Goal: Information Seeking & Learning: Learn about a topic

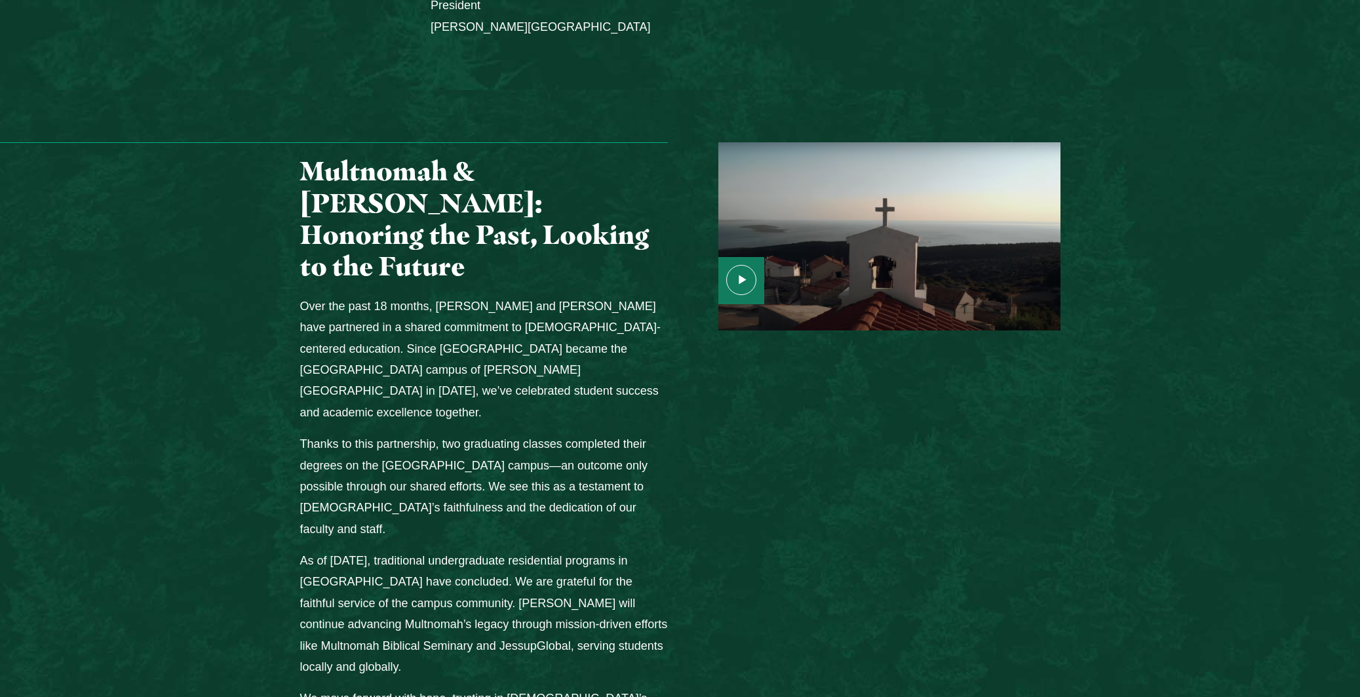
scroll to position [1505, 0]
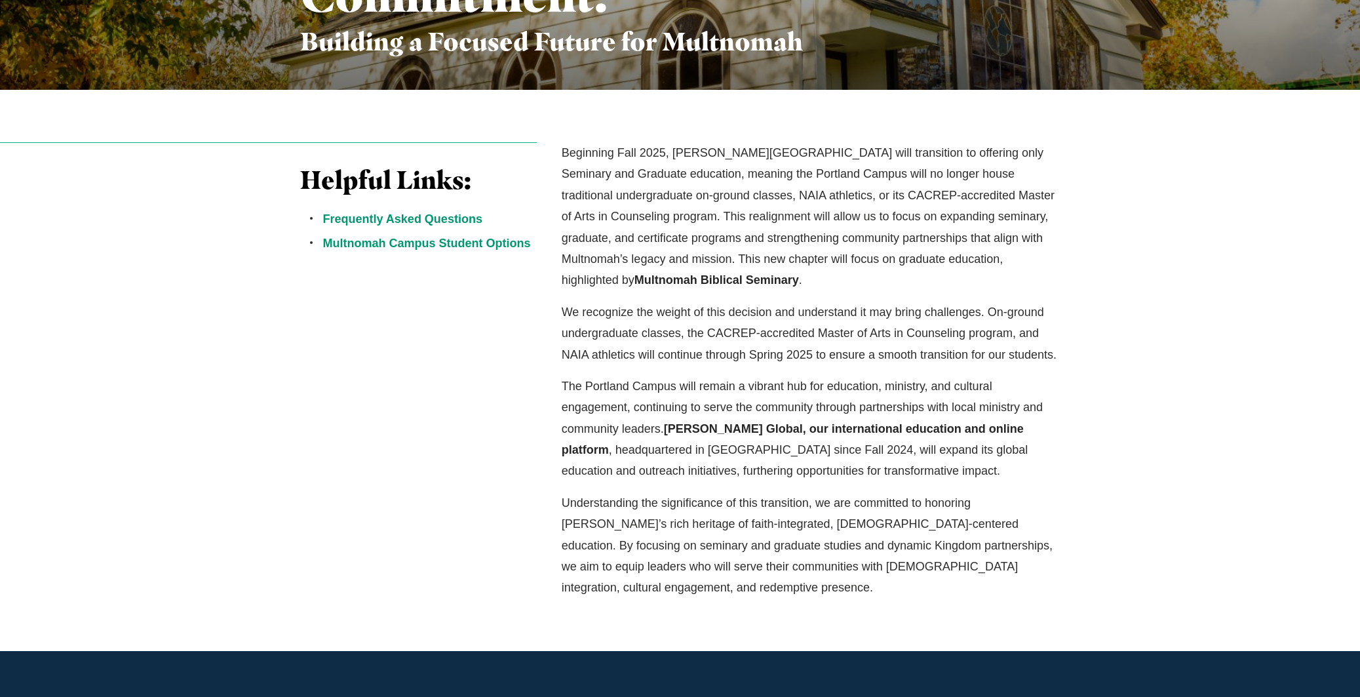
scroll to position [315, 0]
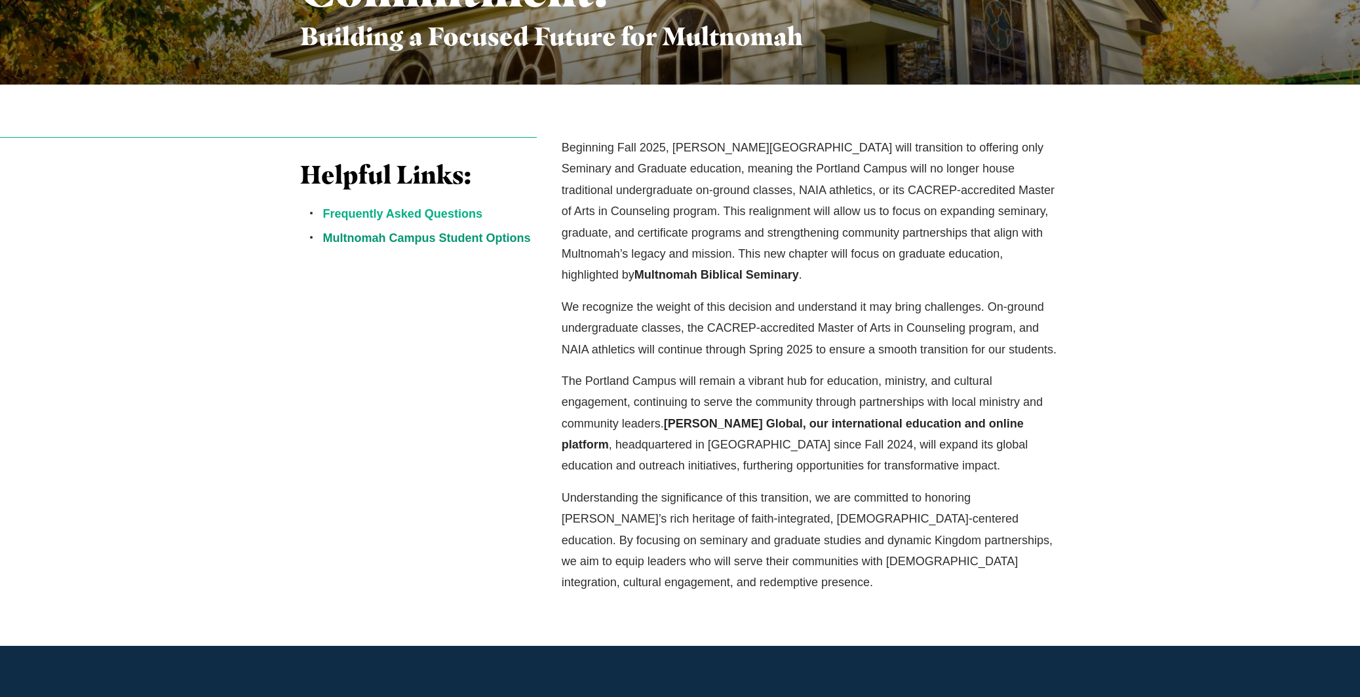
click at [413, 211] on link "Frequently Asked Questions" at bounding box center [402, 213] width 159 height 13
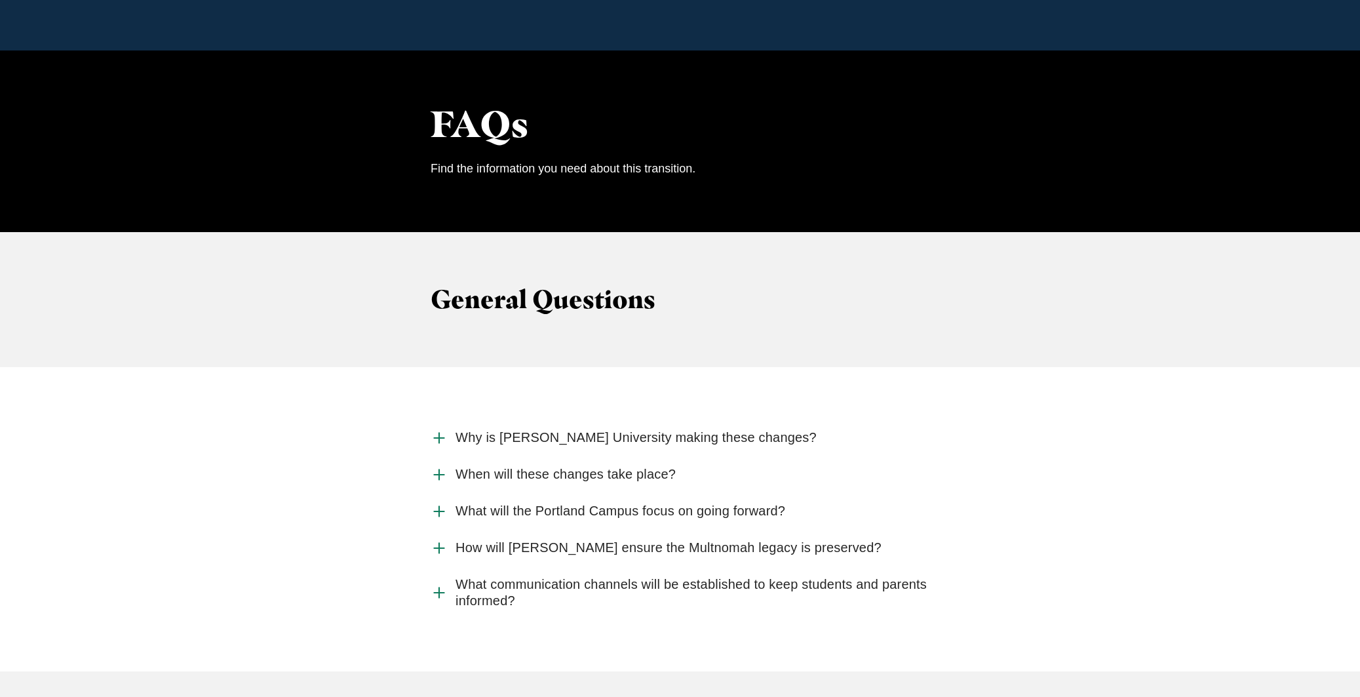
click at [704, 429] on span "Why is Jessup University making these changes?" at bounding box center [636, 437] width 361 height 16
click at [0, 0] on input "Why is Jessup University making these changes?" at bounding box center [0, 0] width 0 height 0
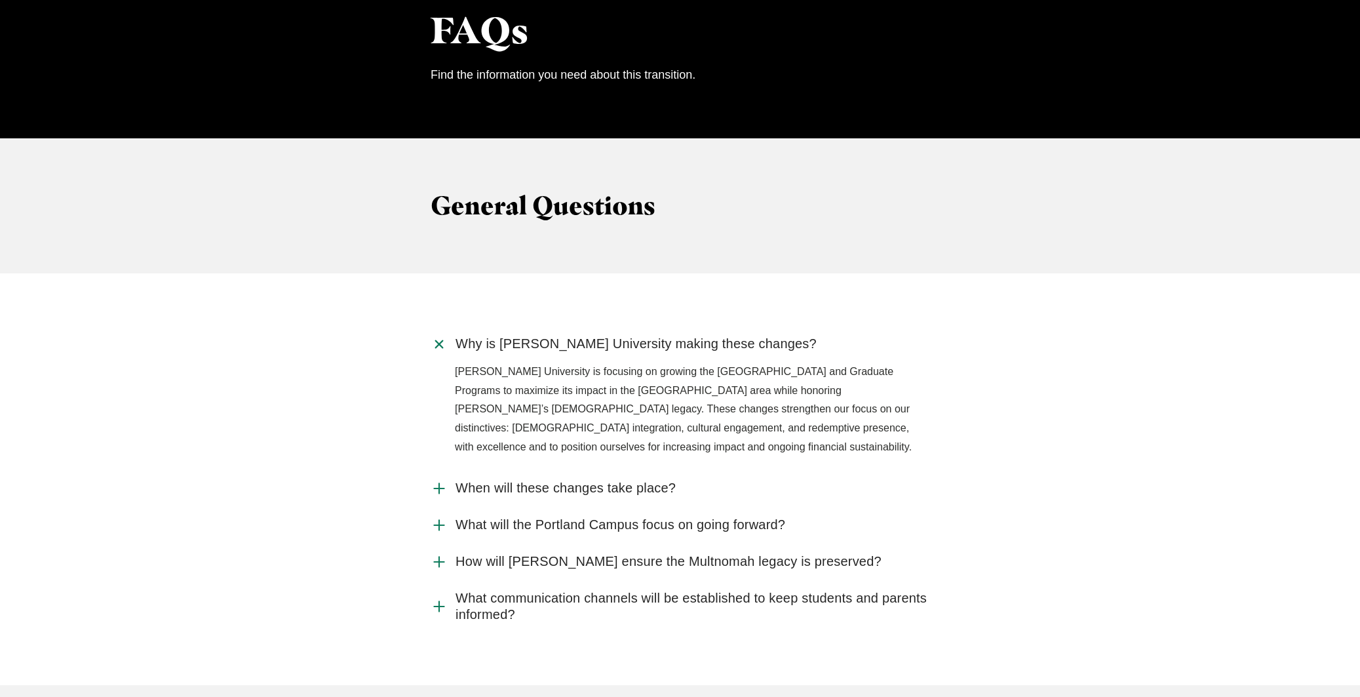
scroll to position [1266, 0]
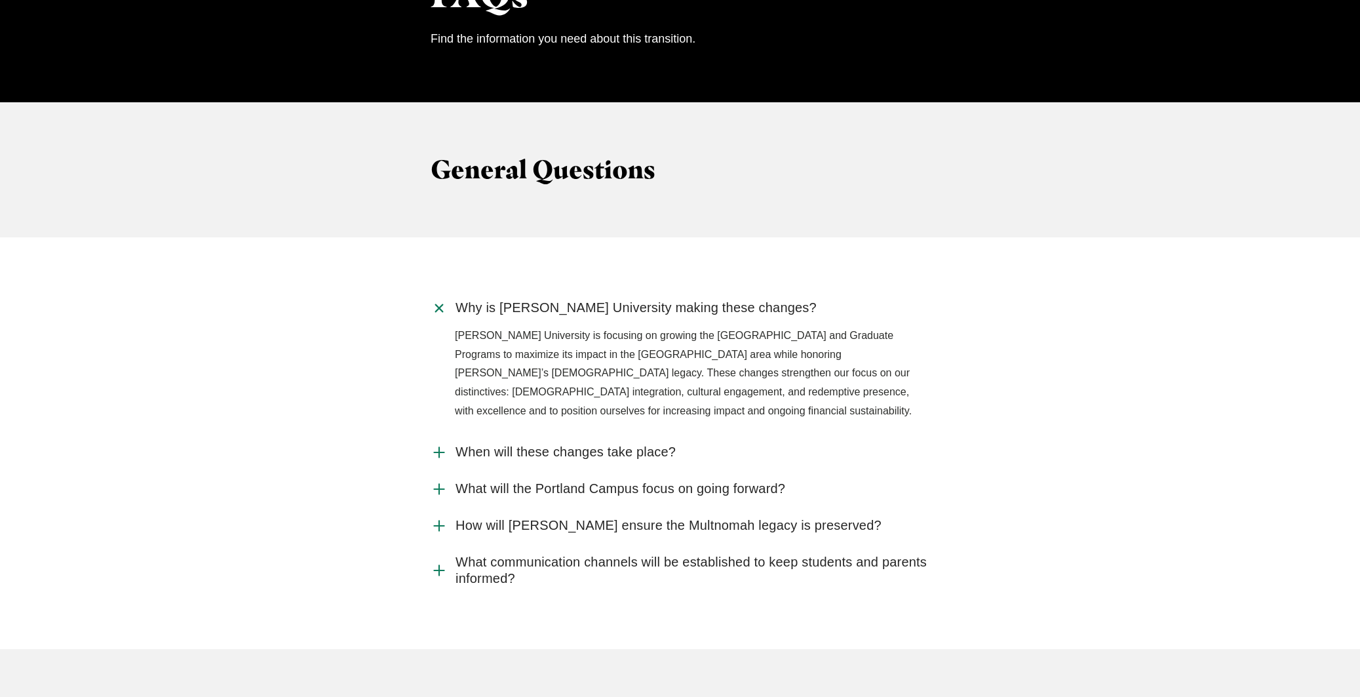
click at [633, 444] on span "When will these changes take place?" at bounding box center [566, 452] width 220 height 16
click at [0, 0] on input "When will these changes take place?" at bounding box center [0, 0] width 0 height 0
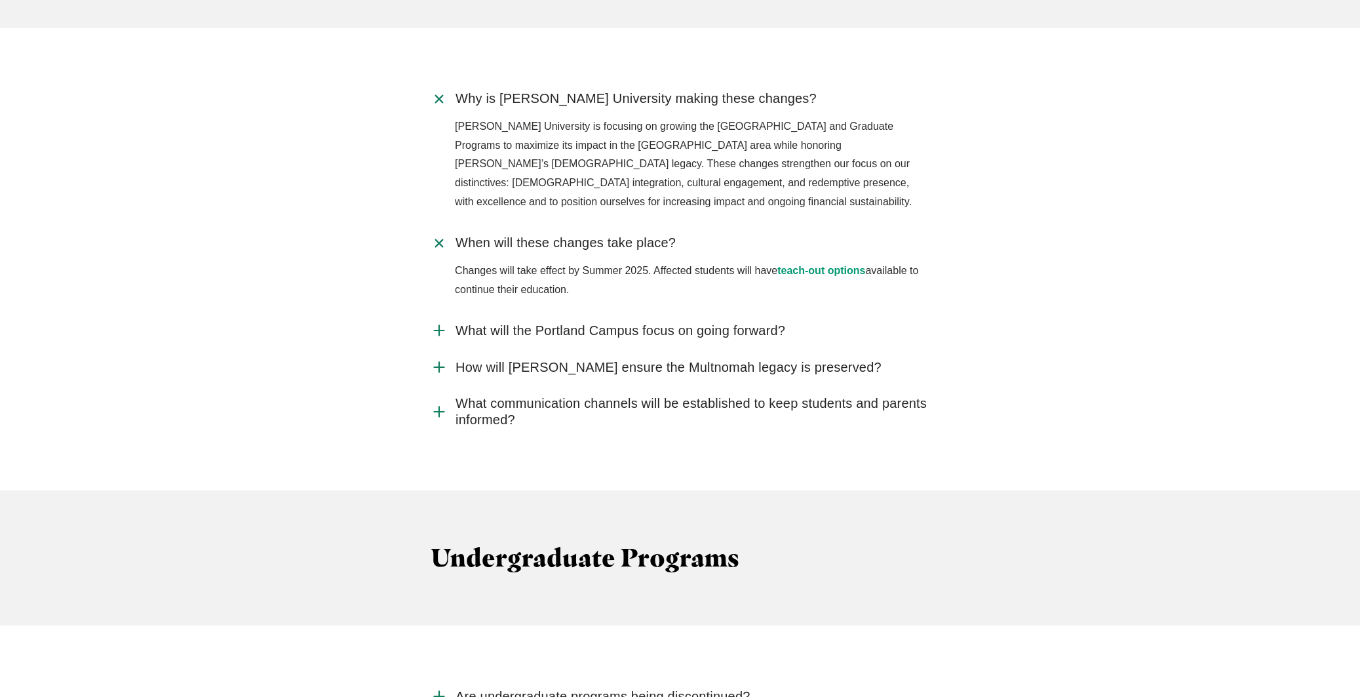
scroll to position [1478, 0]
click at [693, 321] on span "What will the Portland Campus focus on going forward?" at bounding box center [621, 329] width 330 height 16
click at [0, 0] on input "What will the Portland Campus focus on going forward?" at bounding box center [0, 0] width 0 height 0
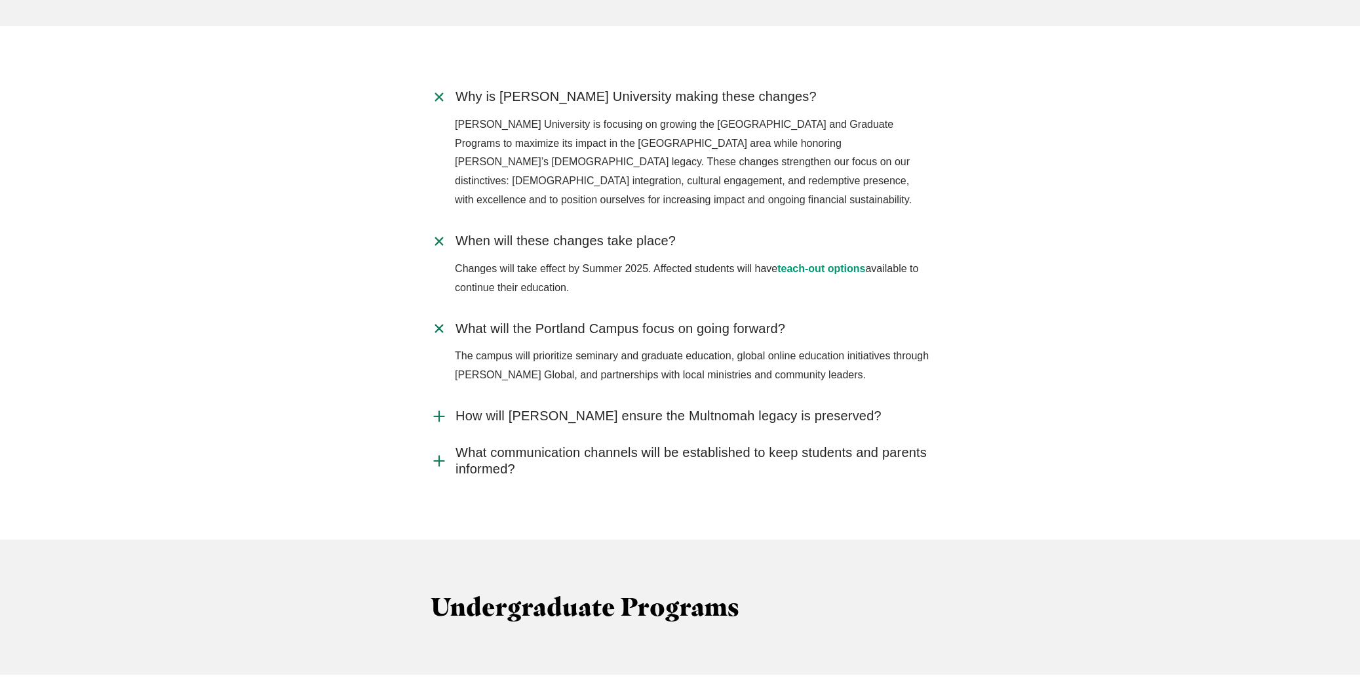
click at [768, 408] on span "How will Jessup ensure the Multnomah legacy is preserved?" at bounding box center [669, 416] width 426 height 16
click at [0, 0] on input "How will Jessup ensure the Multnomah legacy is preserved?" at bounding box center [0, 0] width 0 height 0
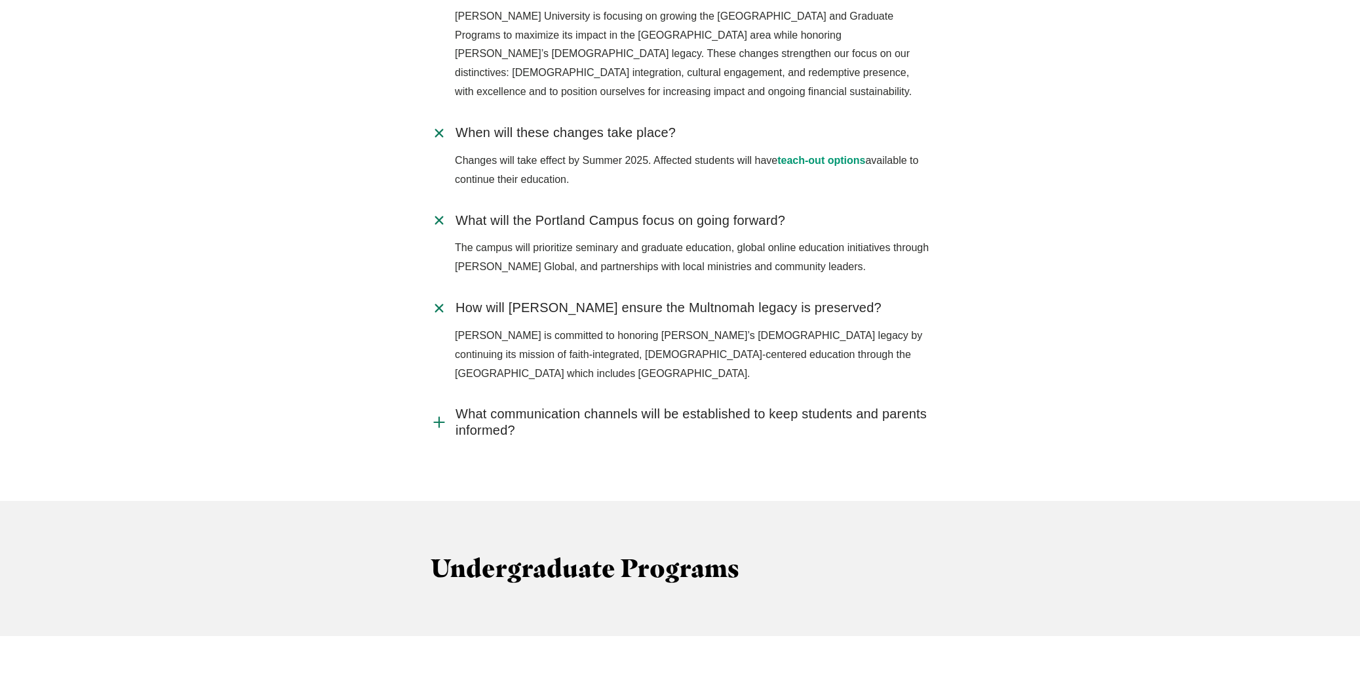
scroll to position [1587, 0]
click at [878, 404] on span "What communication channels will be established to keep students and parents in…" at bounding box center [693, 420] width 474 height 33
click at [0, 0] on input "What communication channels will be established to keep students and parents in…" at bounding box center [0, 0] width 0 height 0
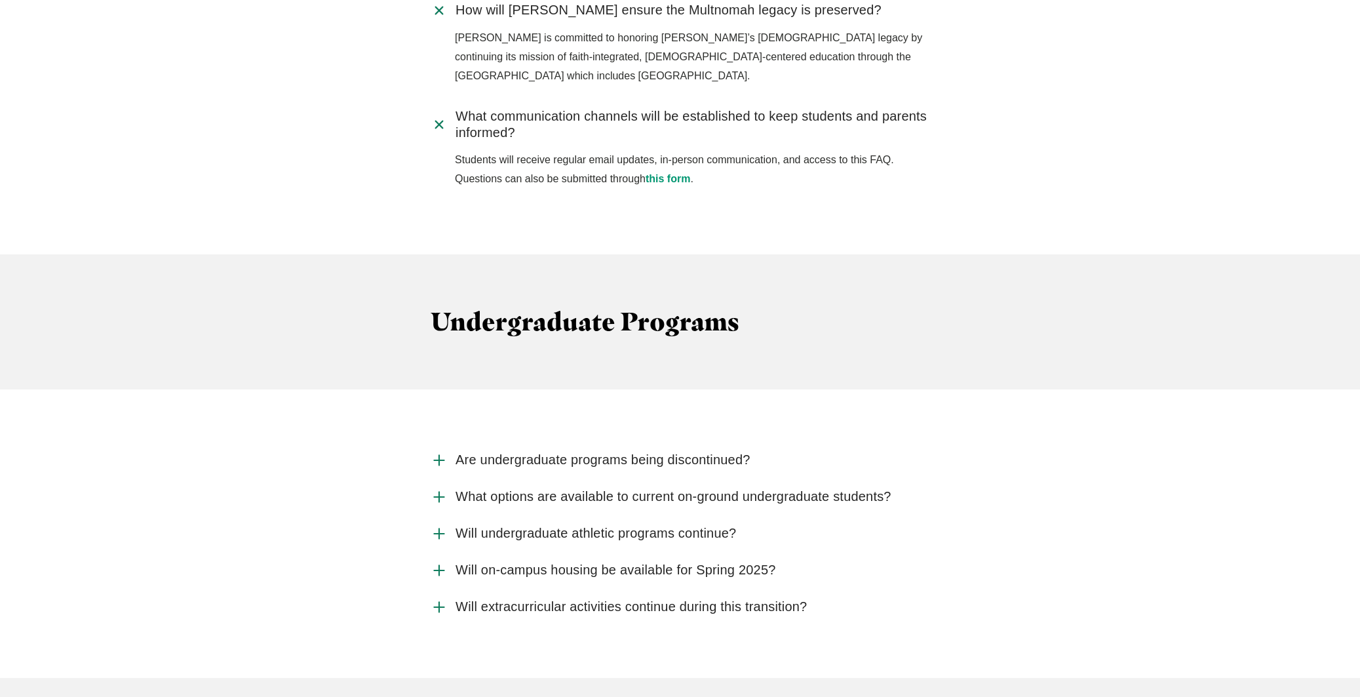
scroll to position [1885, 0]
click at [691, 450] on span "Are undergraduate programs being discontinued?" at bounding box center [603, 458] width 295 height 16
click at [0, 0] on input "Are undergraduate programs being discontinued?" at bounding box center [0, 0] width 0 height 0
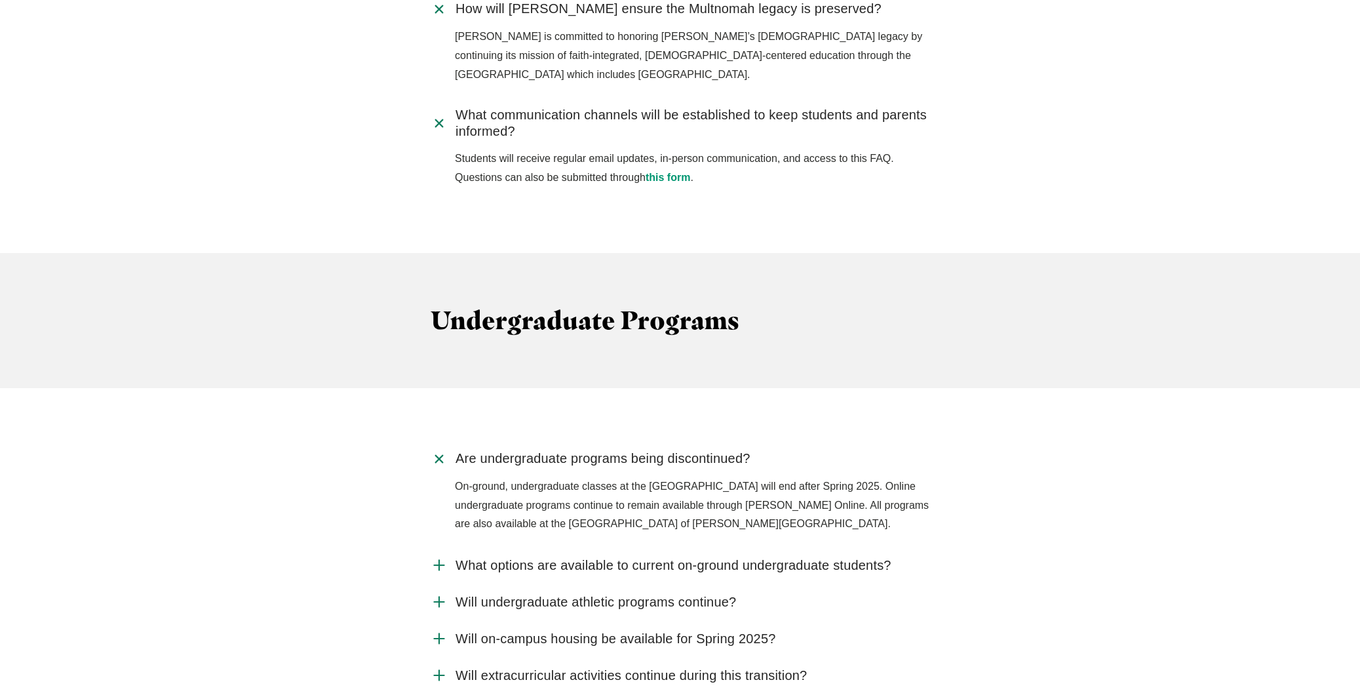
click at [732, 557] on span "What options are available to current on-ground undergraduate students?" at bounding box center [674, 565] width 436 height 16
click at [0, 0] on input "What options are available to current on-ground undergraduate students?" at bounding box center [0, 0] width 0 height 0
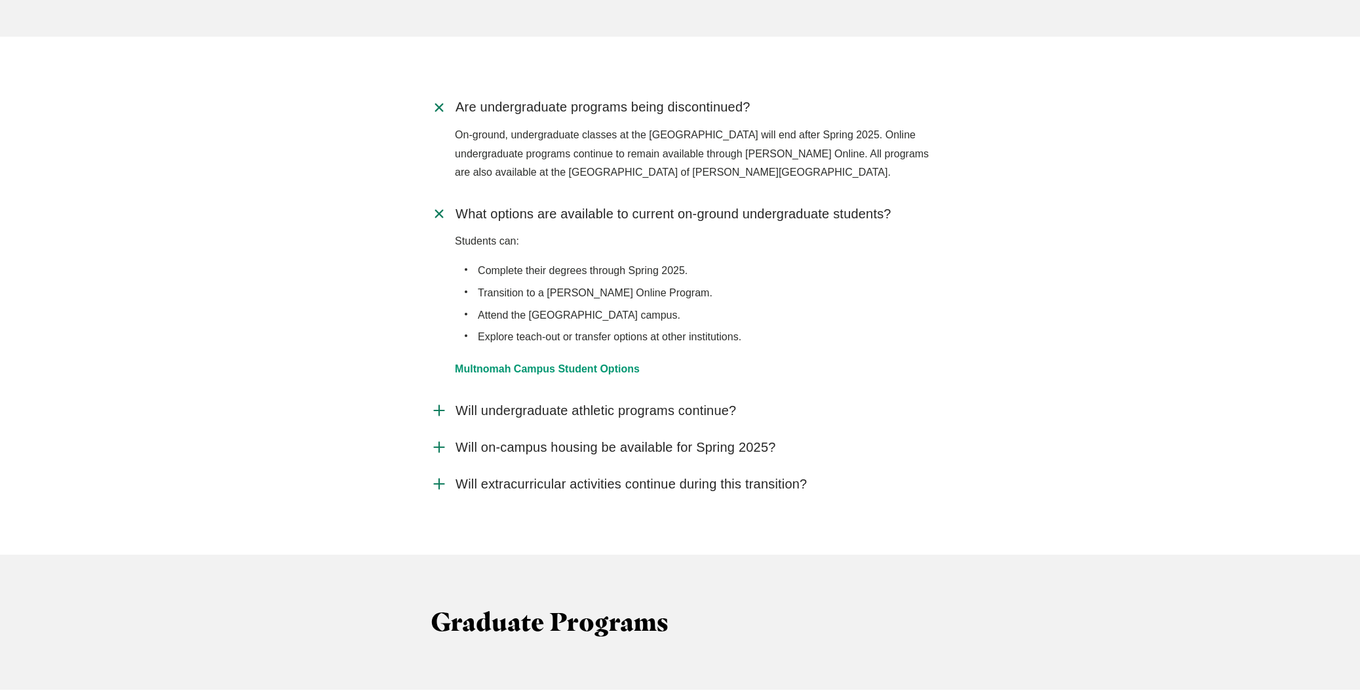
scroll to position [2254, 0]
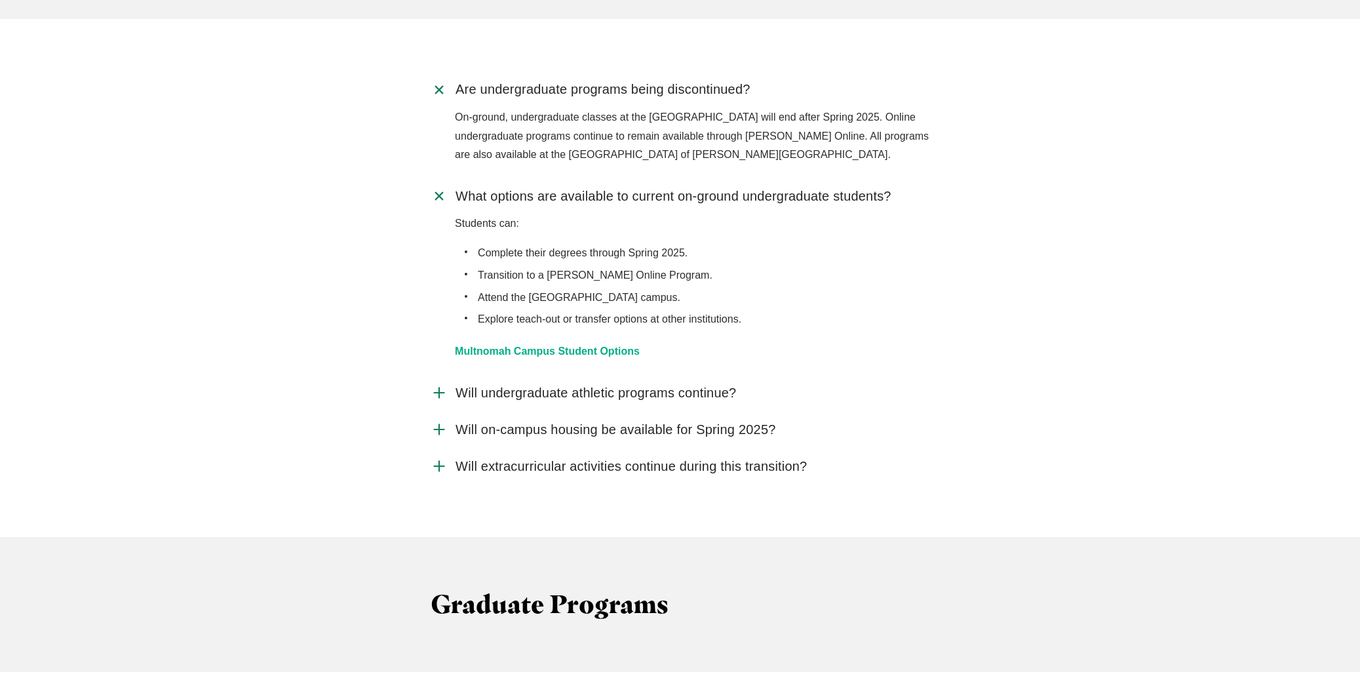
click at [599, 345] on link "Multnomah Campus Student Options" at bounding box center [547, 350] width 185 height 11
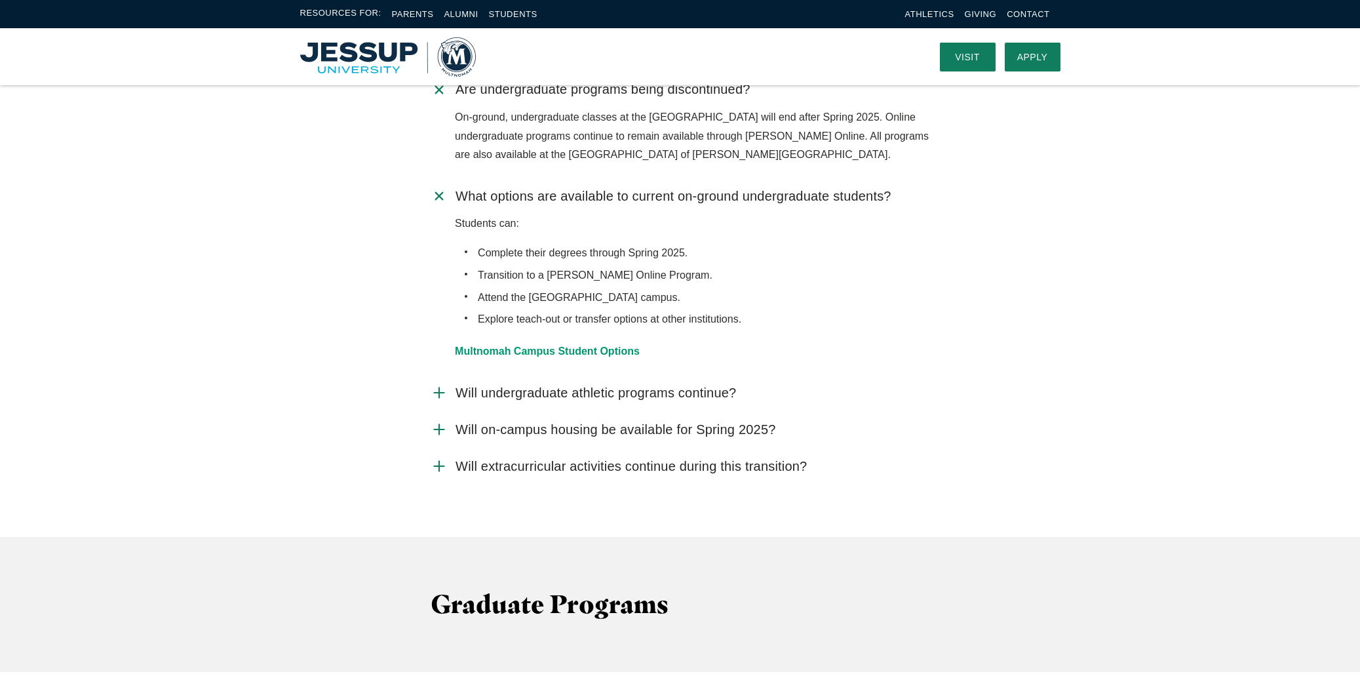
click at [610, 422] on span "Will on-campus housing be available for Spring 2025?" at bounding box center [616, 430] width 320 height 16
click at [0, 0] on input "Will on-campus housing be available for Spring 2025?" at bounding box center [0, 0] width 0 height 0
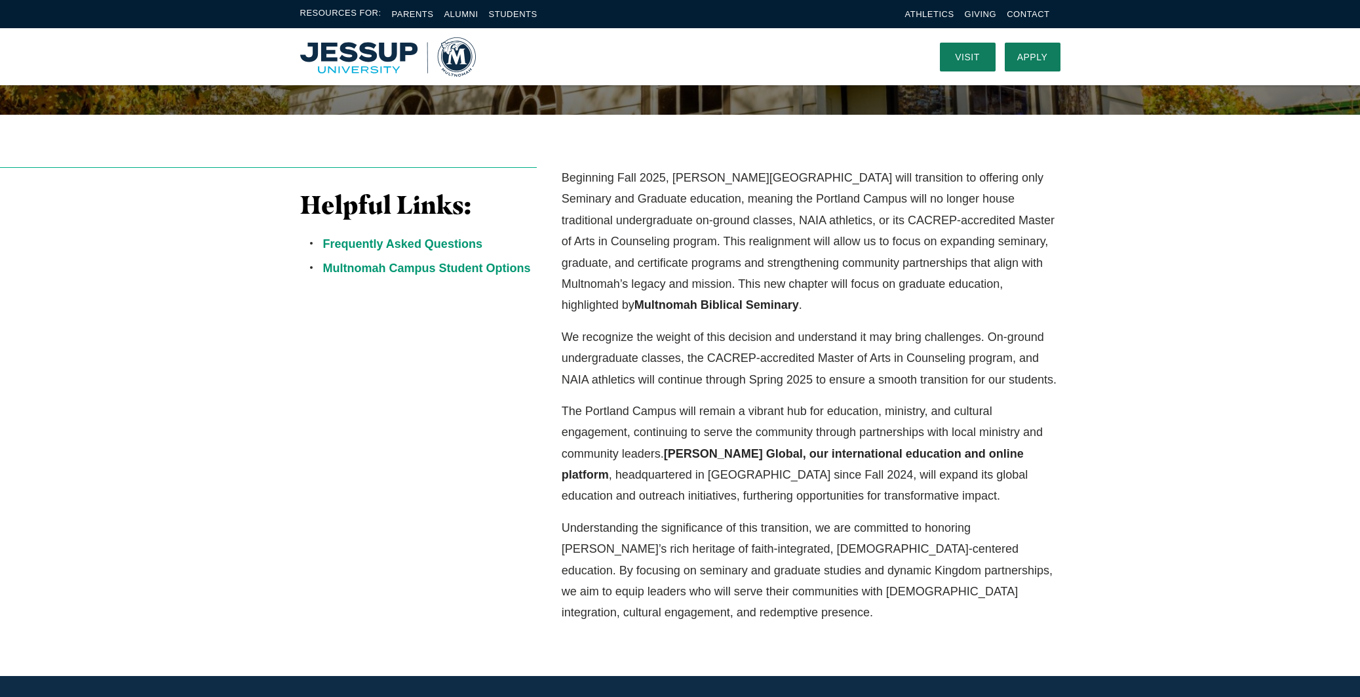
scroll to position [0, 0]
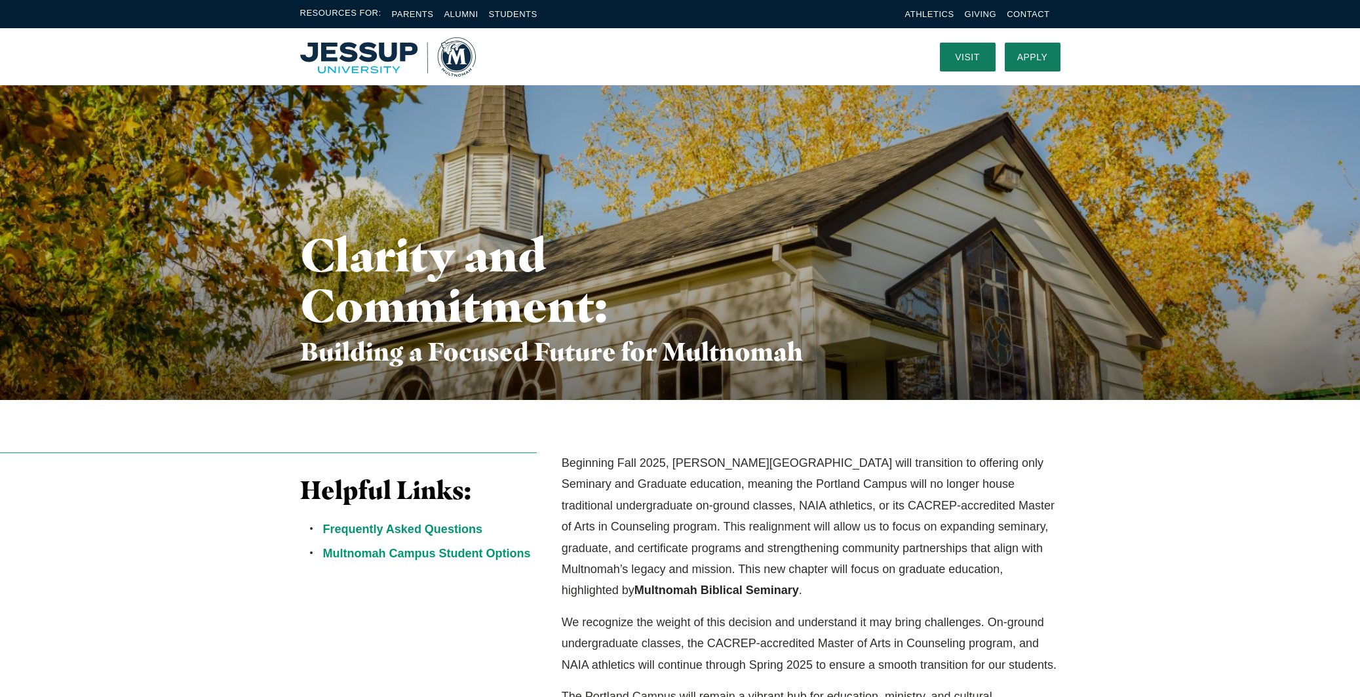
click at [350, 52] on img "Home" at bounding box center [388, 56] width 176 height 39
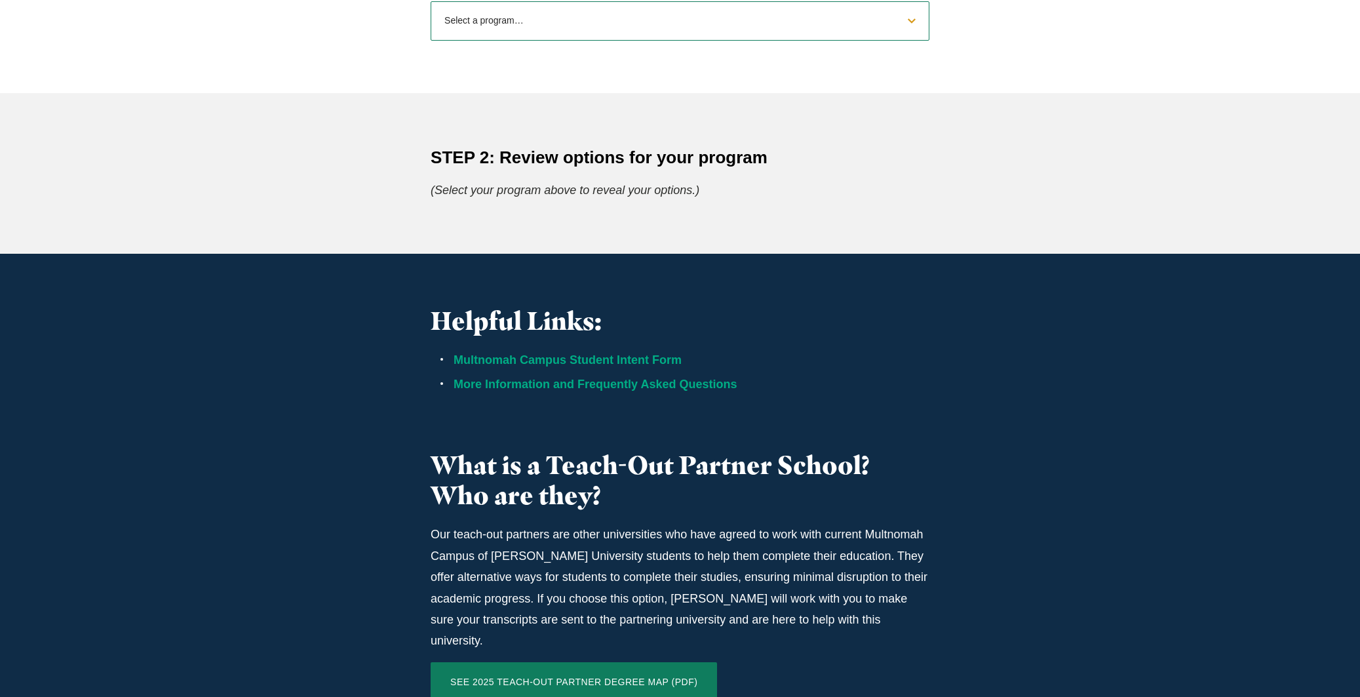
scroll to position [689, 0]
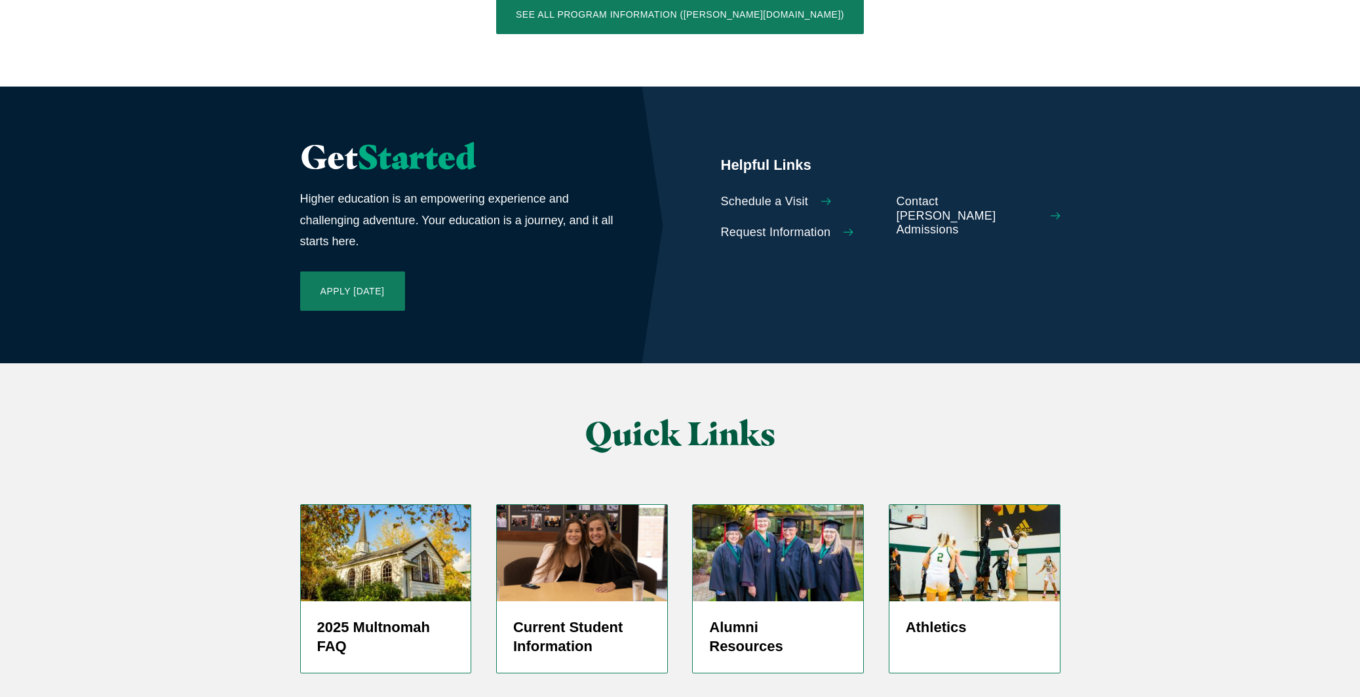
scroll to position [2920, 0]
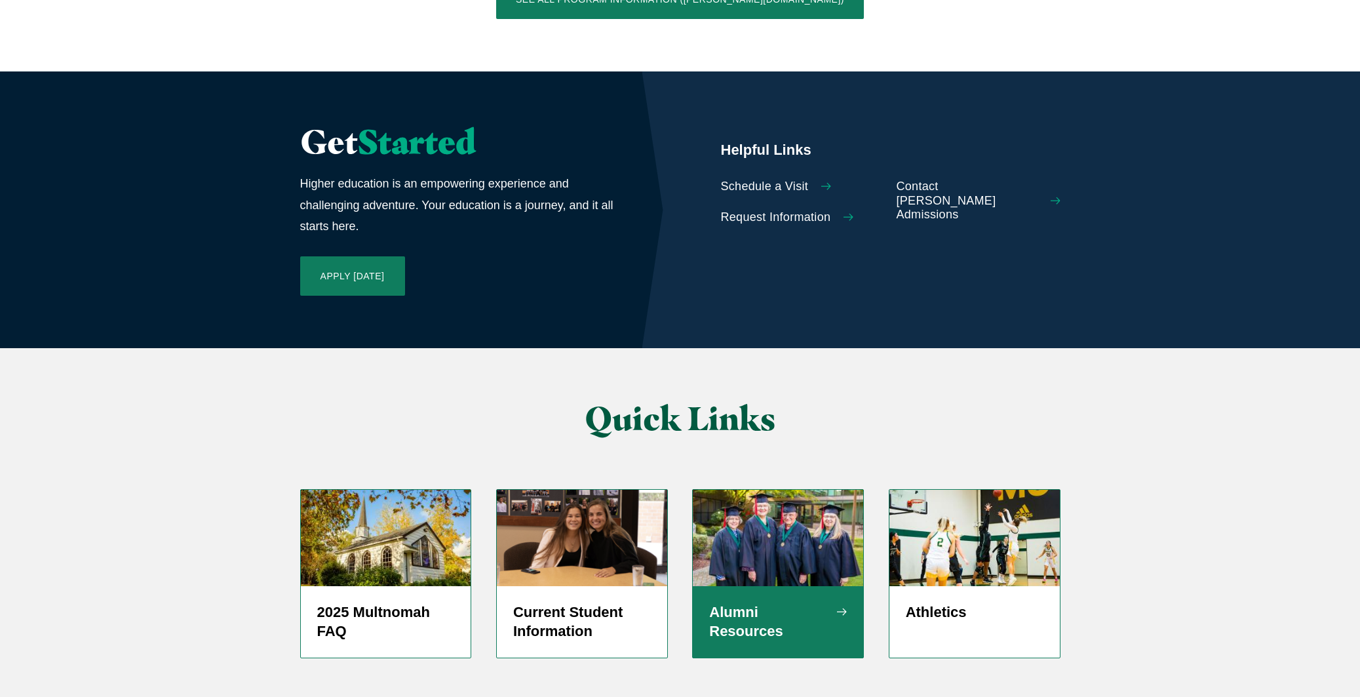
click at [755, 602] on h5 "Alumni Resources" at bounding box center [778, 621] width 138 height 39
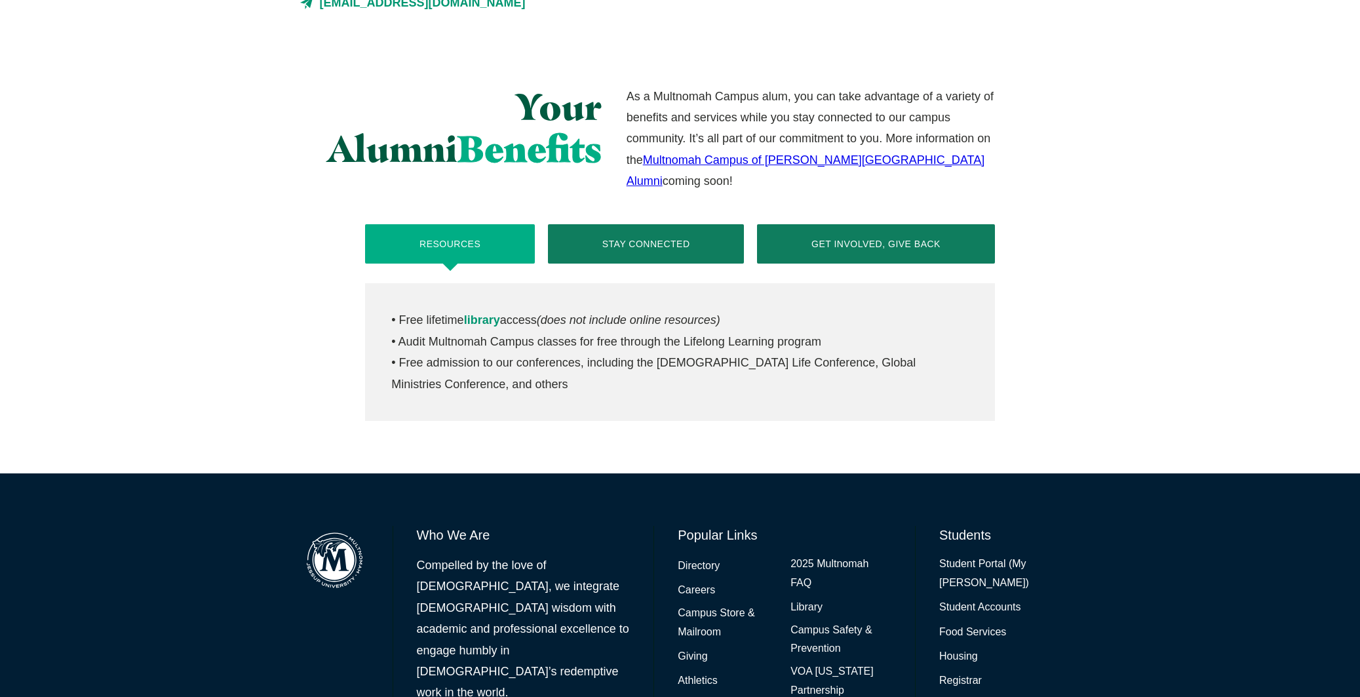
scroll to position [466, 0]
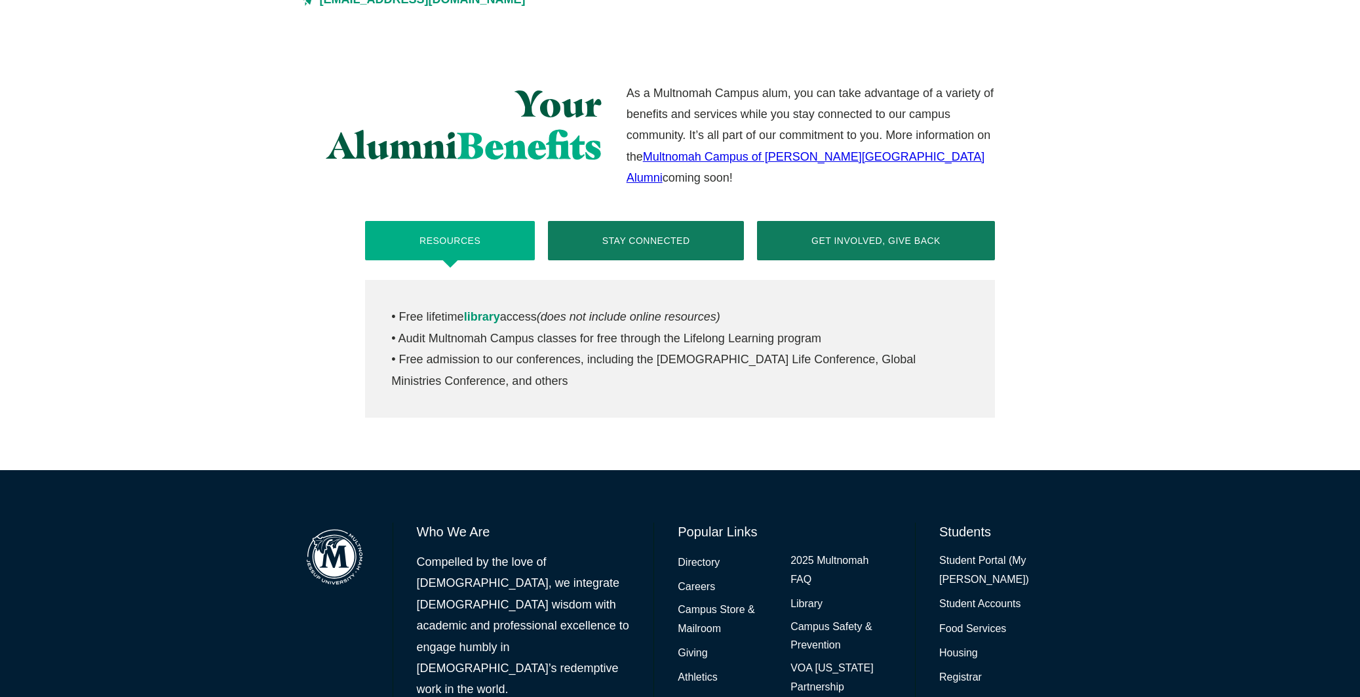
click at [858, 153] on link "Multnomah Campus of [PERSON_NAME][GEOGRAPHIC_DATA] Alumni" at bounding box center [806, 167] width 359 height 34
